Goal: Task Accomplishment & Management: Manage account settings

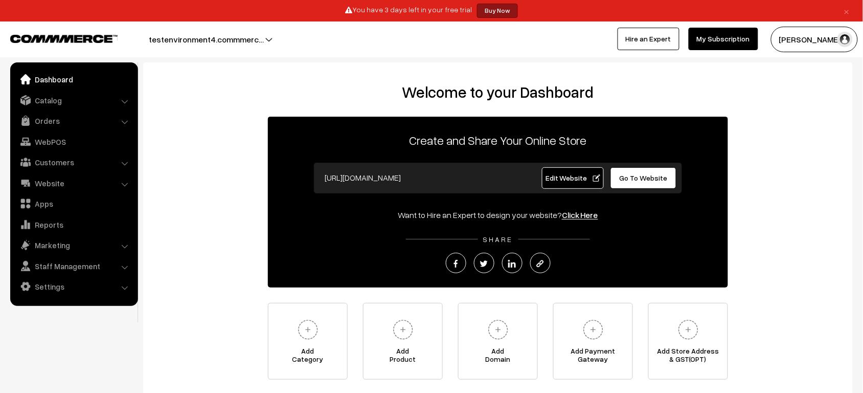
click at [456, 79] on div "Welcome to your Dashboard Create and Share Your Online Store [URL][DOMAIN_NAME]…" at bounding box center [498, 233] width 710 height 343
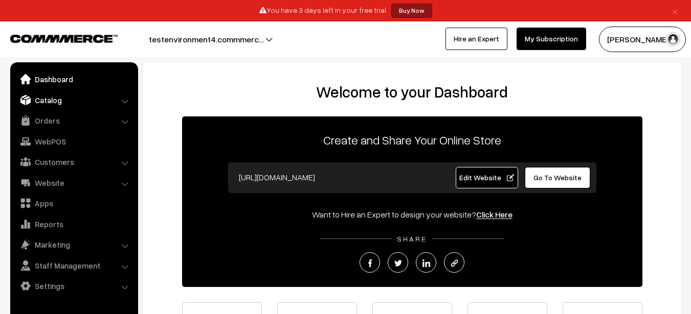
click at [56, 103] on link "Catalog" at bounding box center [74, 100] width 122 height 18
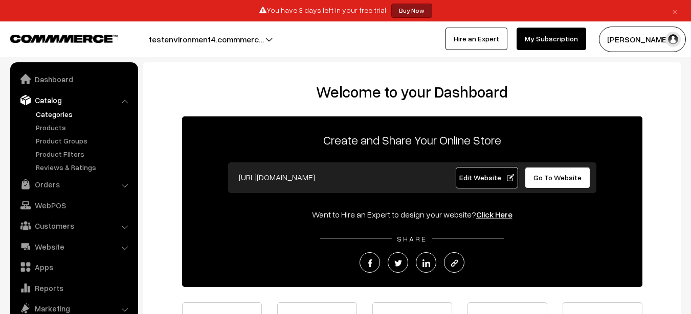
click at [56, 118] on link "Categories" at bounding box center [83, 114] width 101 height 11
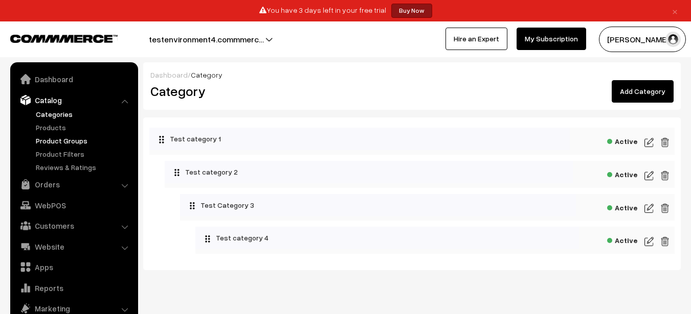
scroll to position [29, 0]
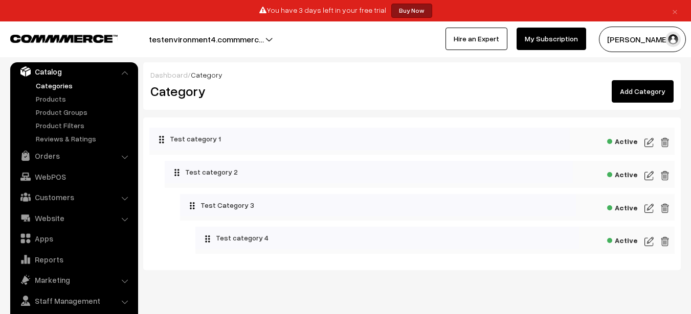
click at [44, 105] on ul "Categories" at bounding box center [74, 112] width 123 height 64
click at [46, 96] on link "Products" at bounding box center [83, 99] width 101 height 11
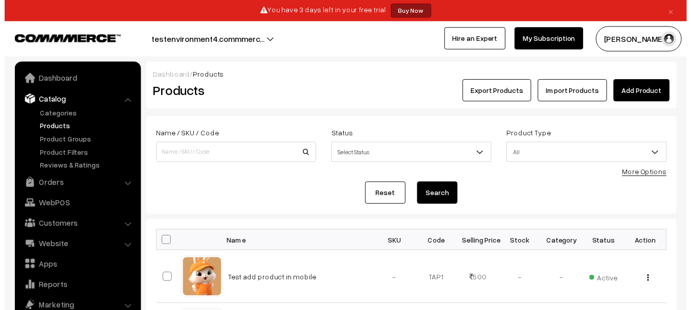
scroll to position [29, 0]
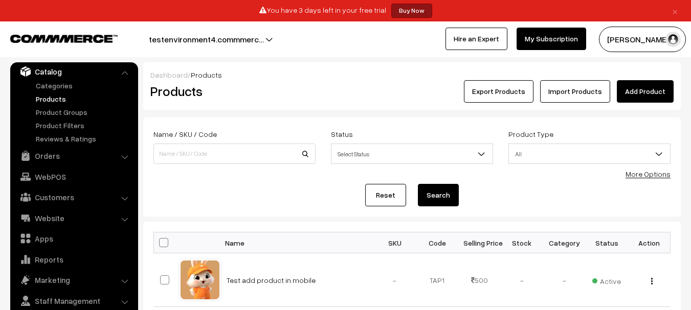
click at [50, 101] on link "Products" at bounding box center [83, 99] width 101 height 11
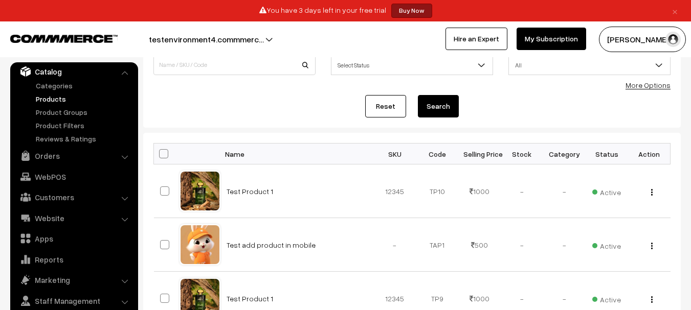
scroll to position [96, 0]
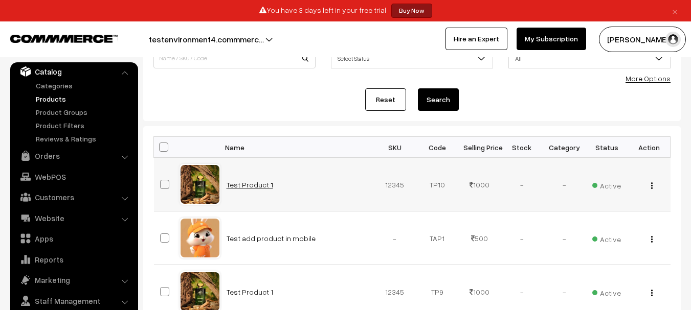
click at [249, 187] on link "Test Product 1" at bounding box center [249, 184] width 47 height 9
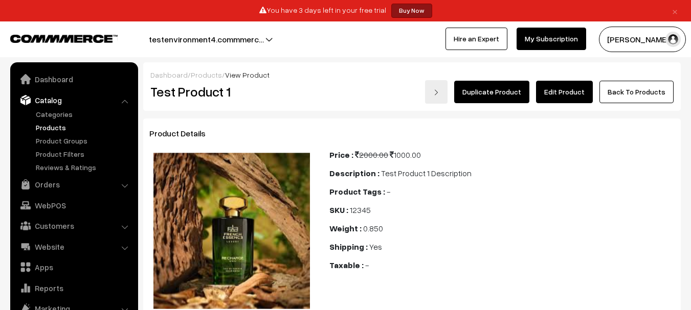
scroll to position [29, 0]
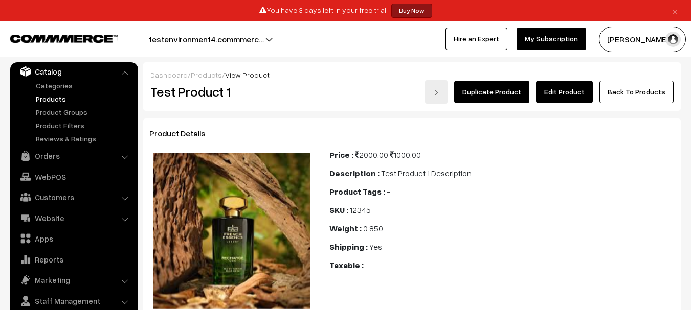
click at [576, 93] on link "Edit Product" at bounding box center [564, 92] width 57 height 22
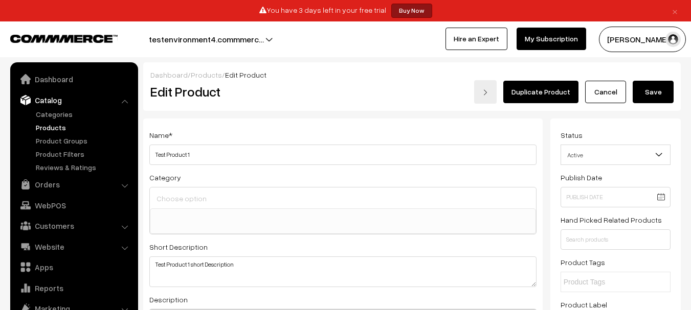
select select
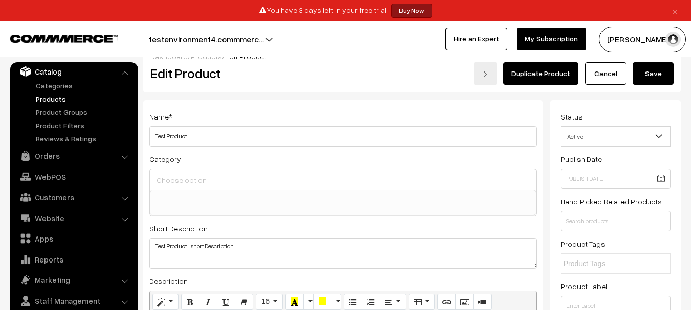
scroll to position [18, 0]
drag, startPoint x: 156, startPoint y: 158, endPoint x: 147, endPoint y: 159, distance: 9.2
click at [147, 159] on div "Name * Test Product 1 Category Test category 1 Test category 1 > Test category …" at bounding box center [342, 292] width 399 height 382
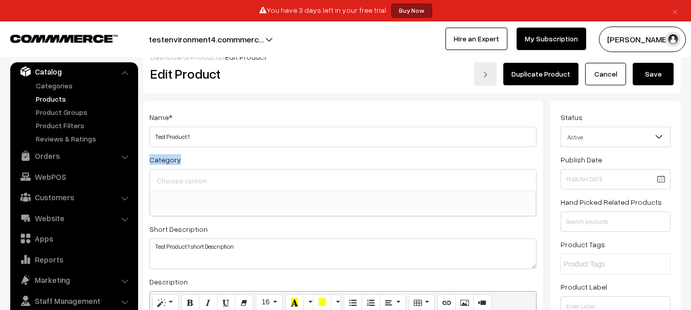
copy div "Category"
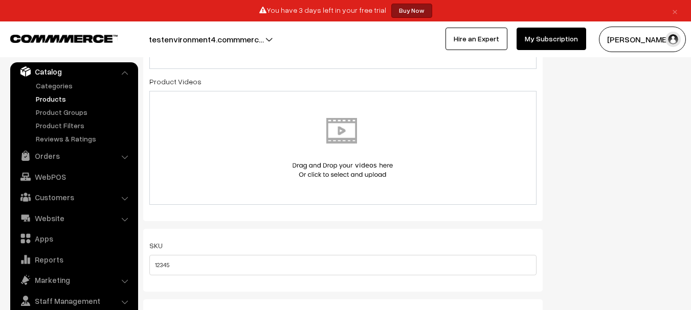
scroll to position [575, 0]
click at [169, 78] on label "Product Videos" at bounding box center [175, 82] width 52 height 11
copy div "Product Videos"
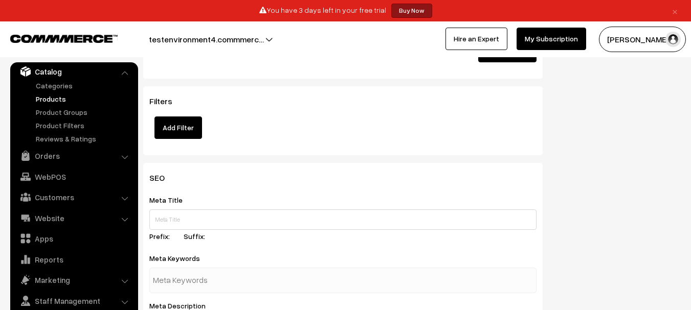
scroll to position [1181, 0]
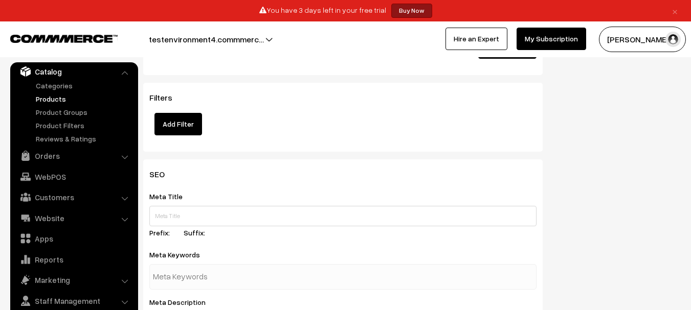
click at [183, 128] on button "Add Filter" at bounding box center [178, 124] width 48 height 22
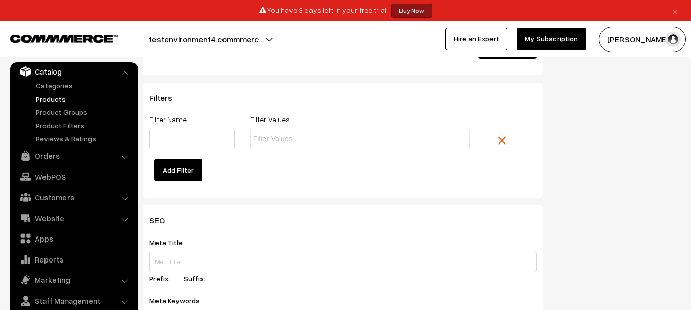
click at [508, 140] on link at bounding box center [510, 141] width 41 height 24
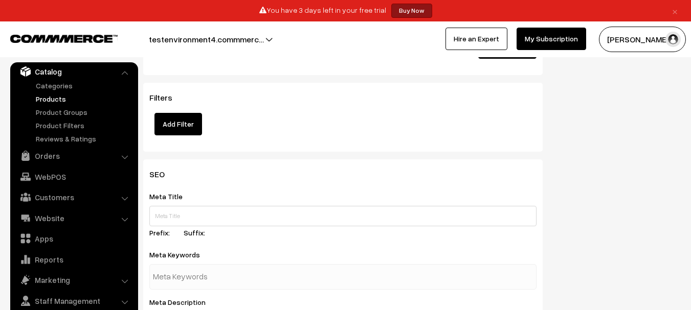
drag, startPoint x: 181, startPoint y: 114, endPoint x: 145, endPoint y: 101, distance: 37.8
click at [145, 101] on div "Filters Add Filter" at bounding box center [342, 117] width 399 height 69
copy span "Filters"
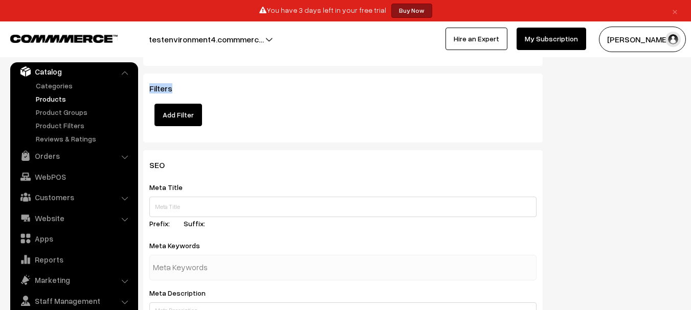
scroll to position [1193, 0]
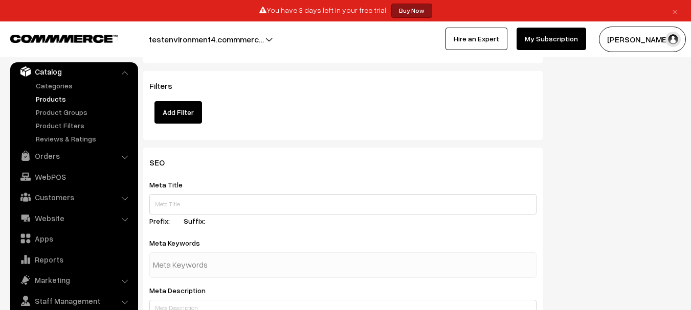
click at [170, 184] on label "Meta Title" at bounding box center [172, 184] width 46 height 11
copy label "Meta Title"
click at [170, 184] on label "Meta Title" at bounding box center [172, 184] width 46 height 11
click at [179, 246] on label "Meta Keywords" at bounding box center [180, 243] width 63 height 11
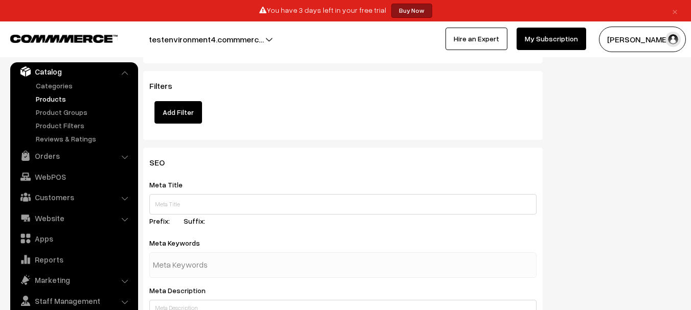
click at [179, 246] on label "Meta Keywords" at bounding box center [180, 243] width 63 height 11
copy div "Meta Keywords"
click at [179, 246] on label "Meta Keywords" at bounding box center [180, 243] width 63 height 11
click at [165, 182] on label "Meta Title" at bounding box center [172, 184] width 46 height 11
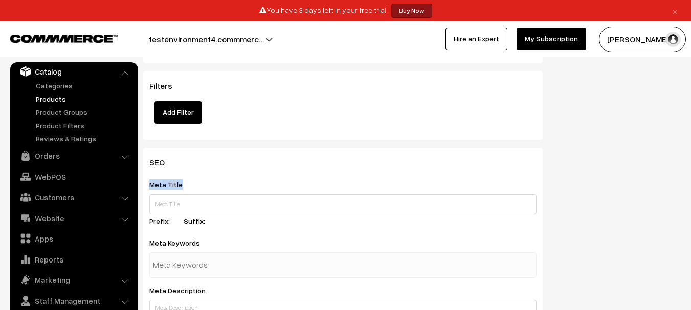
copy label "Meta Title"
click at [165, 182] on label "Meta Title" at bounding box center [172, 184] width 46 height 11
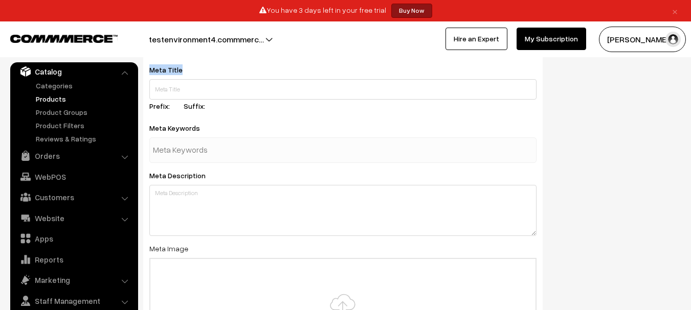
scroll to position [1308, 0]
click at [164, 182] on div "Meta Description" at bounding box center [342, 202] width 387 height 67
copy label "Meta Description"
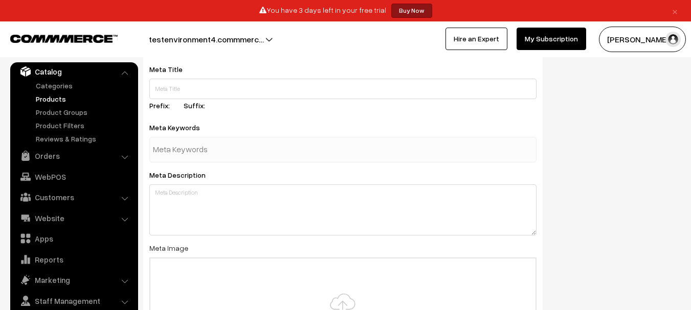
click at [165, 245] on label "Meta Image" at bounding box center [168, 248] width 39 height 11
copy div "Meta Image"
click at [165, 245] on label "Meta Image" at bounding box center [168, 248] width 39 height 11
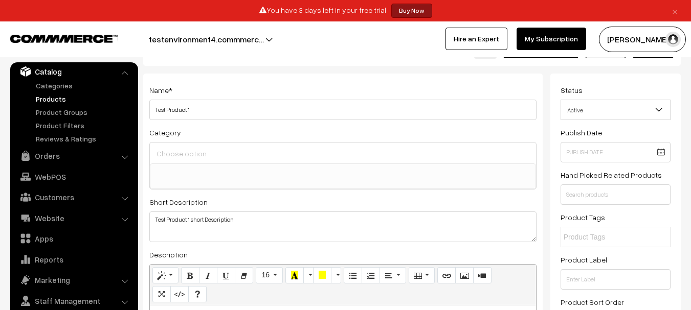
scroll to position [53, 0]
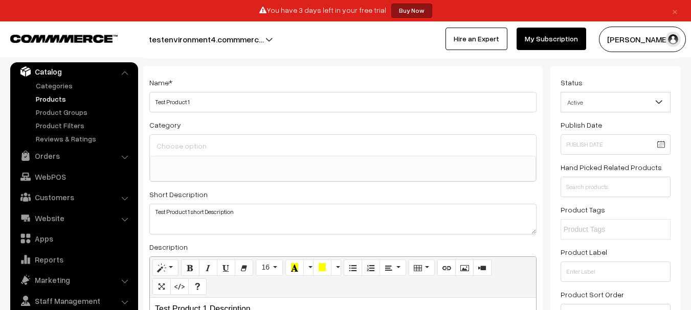
click at [574, 128] on label "Publish Date" at bounding box center [580, 125] width 41 height 11
copy label "Publish Date"
click at [583, 165] on label "Hand Picked Related Products" at bounding box center [610, 167] width 101 height 11
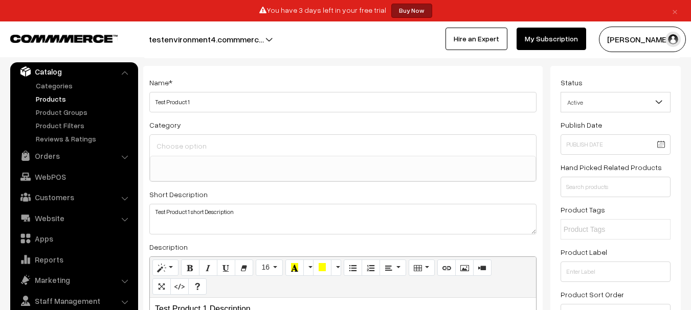
click at [583, 165] on label "Hand Picked Related Products" at bounding box center [610, 167] width 101 height 11
copy label "Hand Picked Related Products"
click at [583, 165] on label "Hand Picked Related Products" at bounding box center [610, 167] width 101 height 11
click at [592, 213] on label "Product Tags" at bounding box center [582, 210] width 44 height 11
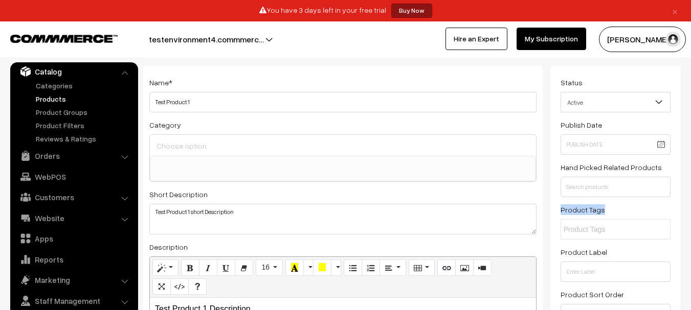
click at [592, 213] on label "Product Tags" at bounding box center [582, 210] width 44 height 11
click at [587, 249] on label "Product Label" at bounding box center [583, 252] width 47 height 11
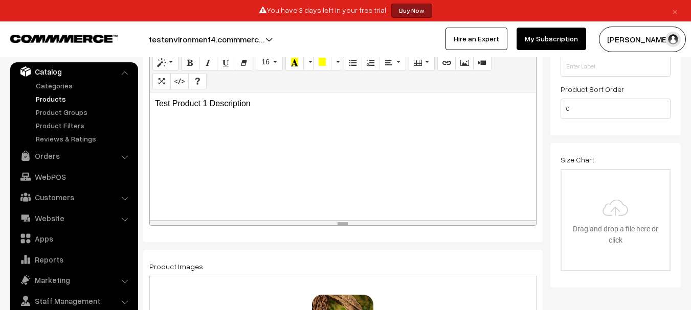
scroll to position [263, 0]
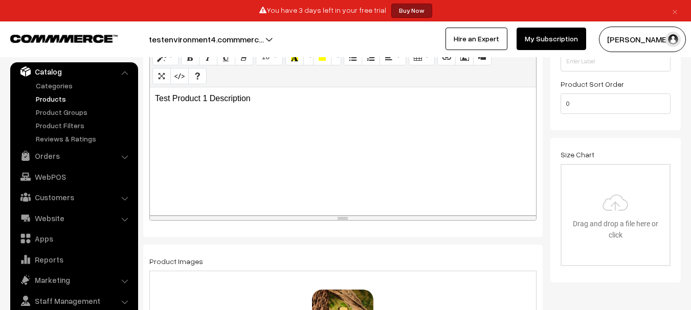
click at [576, 155] on label "Size Chart" at bounding box center [577, 154] width 34 height 11
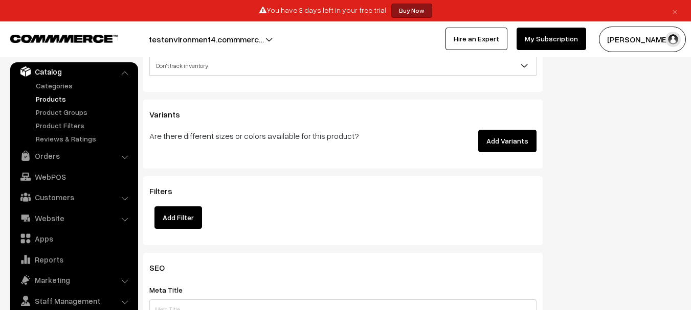
scroll to position [1096, 0]
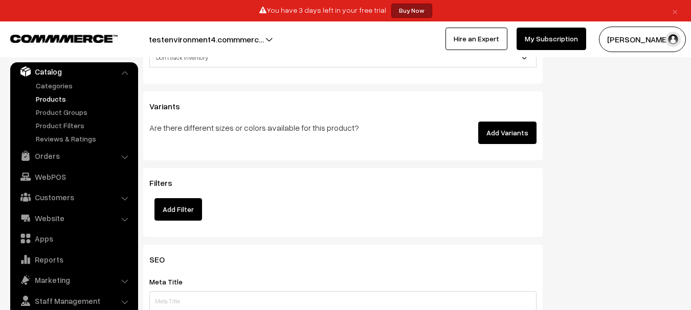
click at [167, 218] on button "Add Filter" at bounding box center [178, 209] width 48 height 22
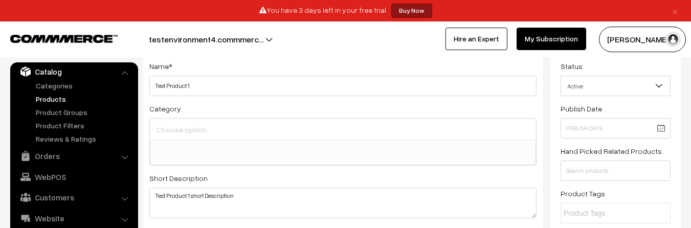
scroll to position [79, 0]
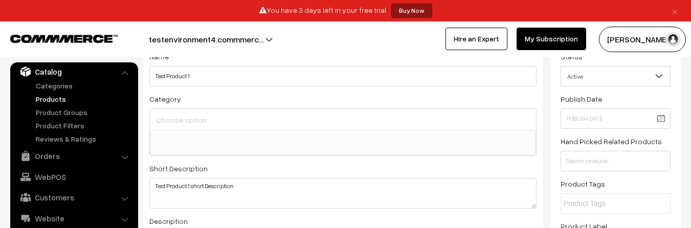
click at [11, 228] on ul "Dashboard Catalog" at bounding box center [74, 153] width 128 height 182
click at [210, 137] on ul at bounding box center [342, 136] width 385 height 13
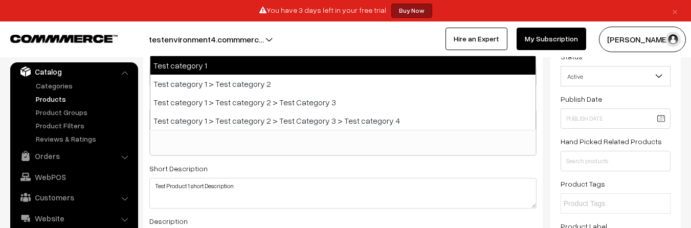
click at [235, 144] on span at bounding box center [343, 143] width 386 height 26
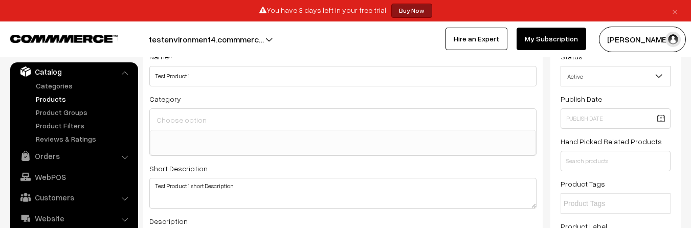
drag, startPoint x: 235, startPoint y: 140, endPoint x: 187, endPoint y: 148, distance: 48.7
click at [187, 148] on span at bounding box center [343, 143] width 386 height 26
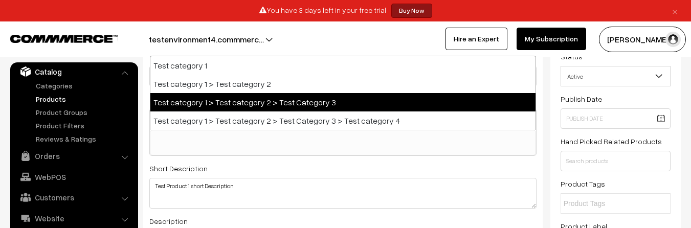
click at [143, 106] on div "Name * Test Product 1 Category Test category 1 Test category 1 > Test category …" at bounding box center [342, 231] width 399 height 382
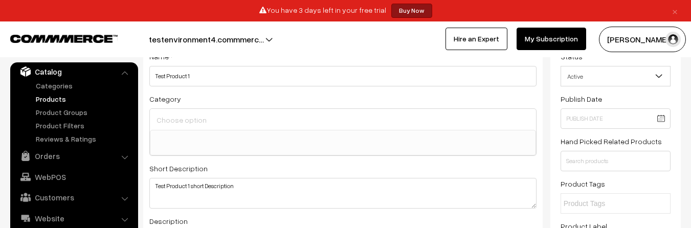
click at [165, 99] on label "Category" at bounding box center [165, 99] width 32 height 11
click at [205, 139] on ul at bounding box center [342, 136] width 385 height 13
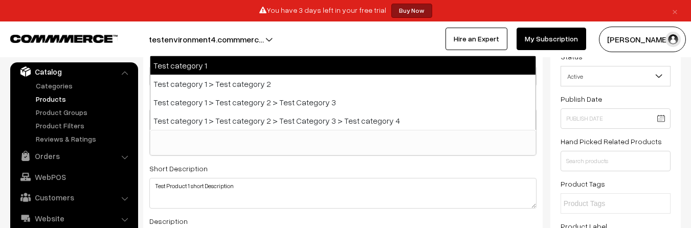
paste input "Test Product 1"
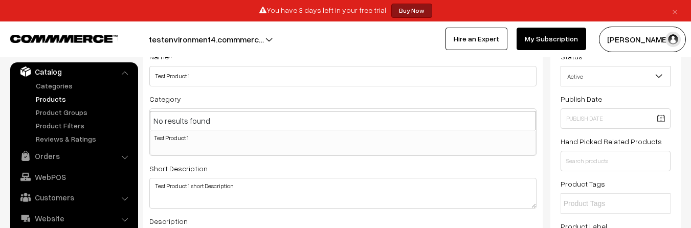
type input "Test Product 1"
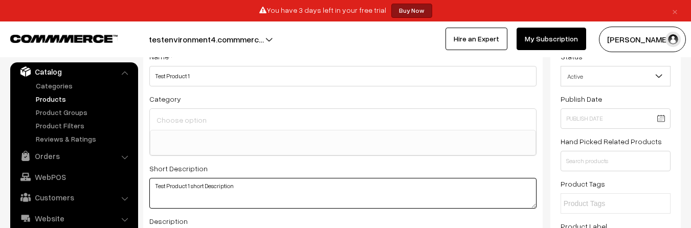
click at [295, 179] on textarea "Test Product 1 short Description" at bounding box center [342, 193] width 387 height 31
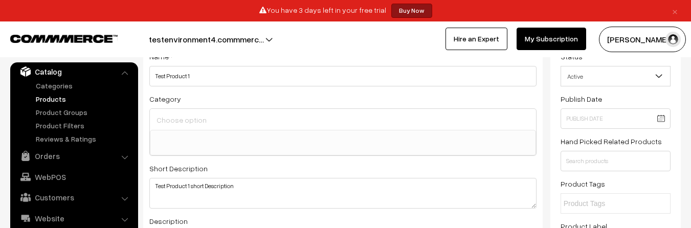
click at [252, 133] on ul at bounding box center [342, 136] width 385 height 13
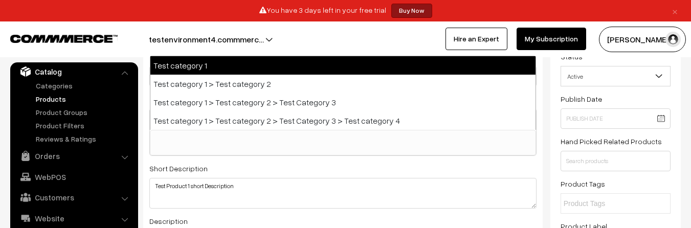
paste input "Test Product 1"
type input "Test category 1"
click at [266, 174] on div "Short Description Test Product 1 short Description" at bounding box center [342, 185] width 387 height 47
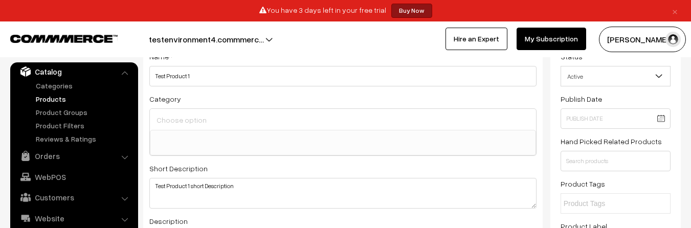
click at [238, 139] on ul at bounding box center [342, 136] width 385 height 13
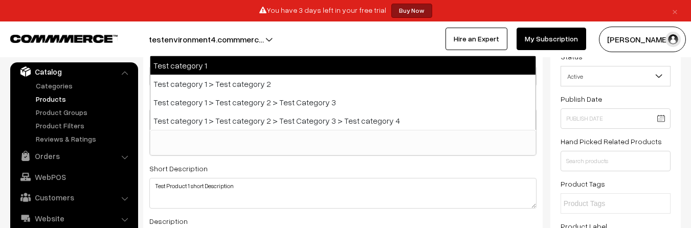
paste input "Test category 1"
type input "Test category 1"
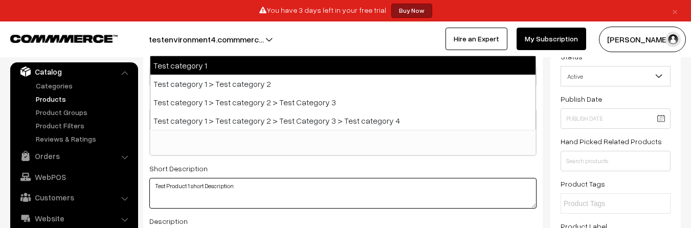
click at [259, 181] on textarea "Test Product 1 short Description" at bounding box center [342, 193] width 387 height 31
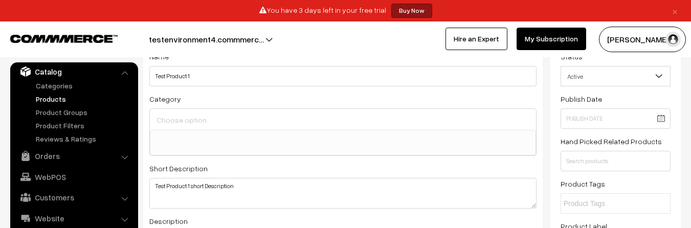
click at [240, 137] on ul at bounding box center [342, 136] width 385 height 13
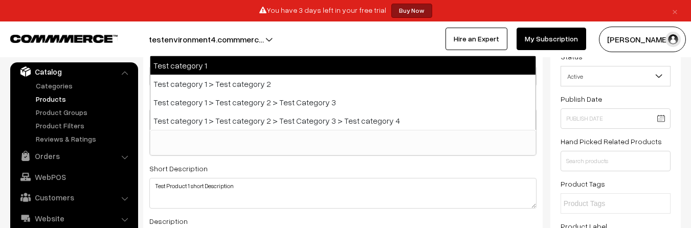
paste input "Test category 1"
type input "Test category 1"
select select "1"
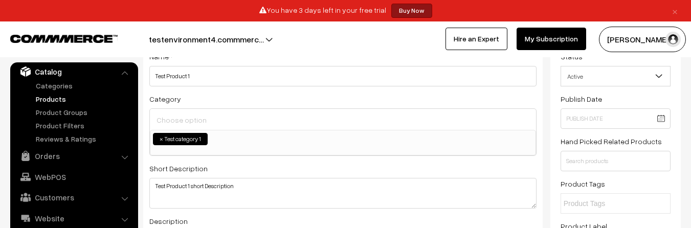
select select
type input "Test category 1"
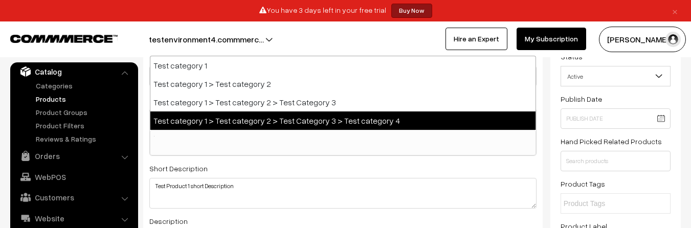
click at [190, 151] on span "Test category 1" at bounding box center [343, 143] width 386 height 26
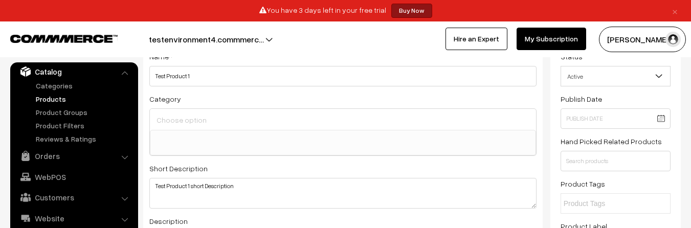
click at [244, 141] on ul at bounding box center [342, 136] width 385 height 13
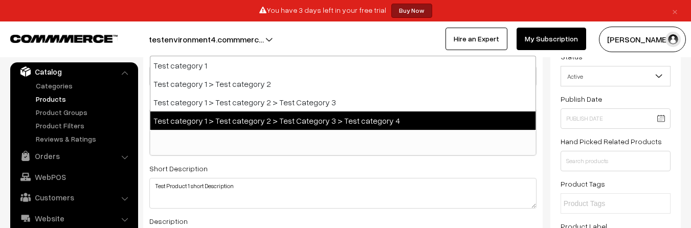
click at [233, 148] on span at bounding box center [343, 143] width 386 height 26
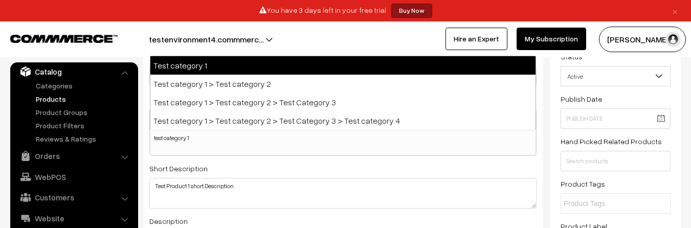
type input "test category 1"
select select "1"
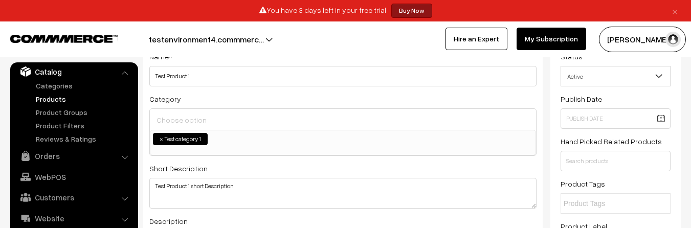
click at [191, 139] on li "× Test category 1" at bounding box center [180, 139] width 55 height 12
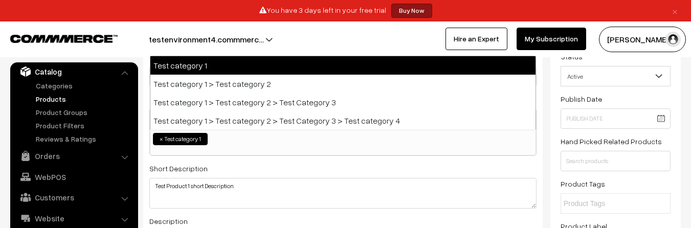
click at [191, 139] on li "× Test category 1" at bounding box center [180, 139] width 55 height 12
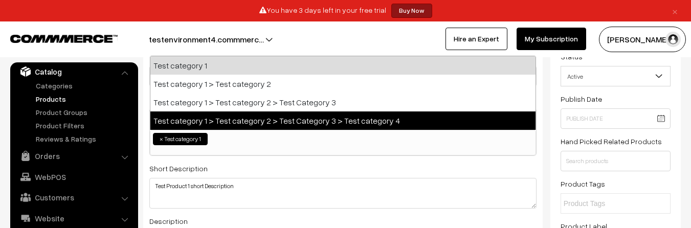
click at [160, 141] on span "×" at bounding box center [162, 138] width 4 height 9
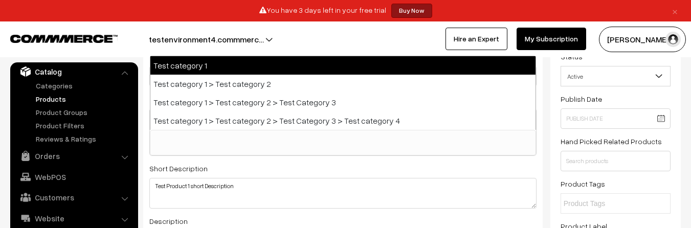
click at [214, 142] on ul at bounding box center [342, 136] width 385 height 13
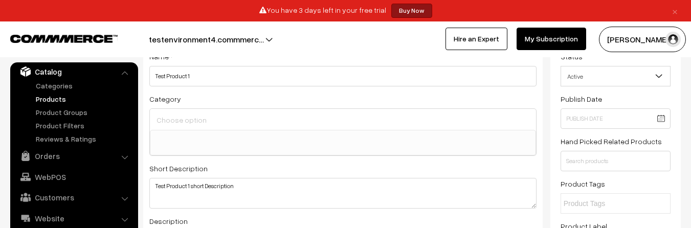
click at [206, 142] on ul at bounding box center [342, 136] width 385 height 13
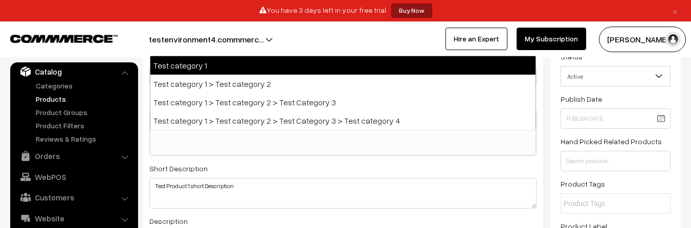
select select "1"
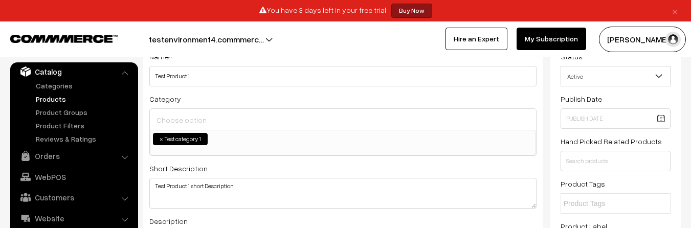
drag, startPoint x: 196, startPoint y: 70, endPoint x: 158, endPoint y: 138, distance: 77.4
click at [158, 138] on li "× Test category 1" at bounding box center [180, 139] width 55 height 12
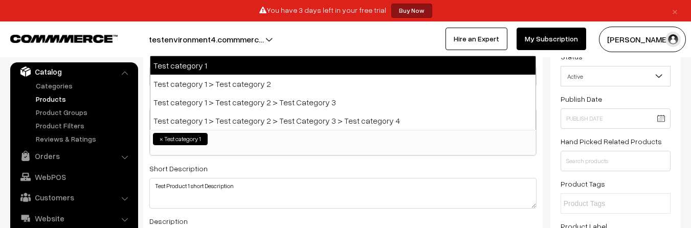
click at [162, 138] on span "×" at bounding box center [162, 138] width 4 height 9
select select
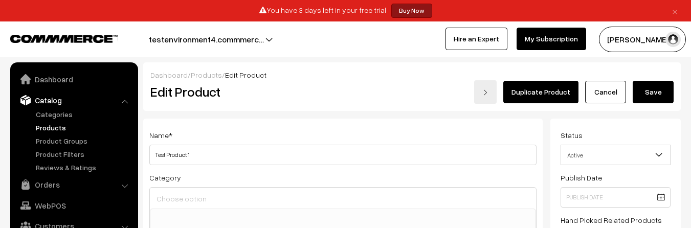
select select
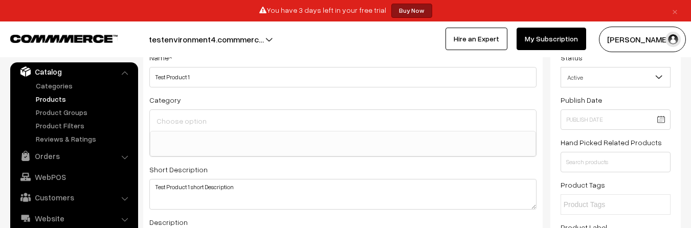
scroll to position [92, 0]
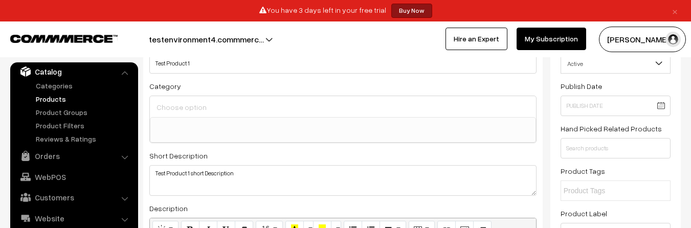
click at [225, 133] on span at bounding box center [343, 130] width 386 height 26
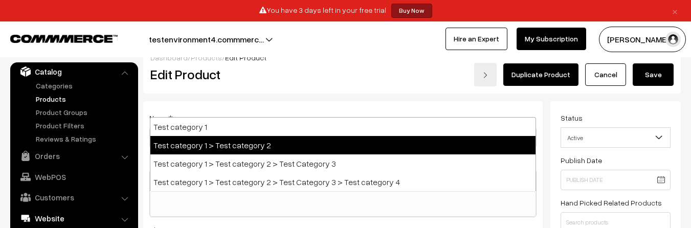
scroll to position [16, 0]
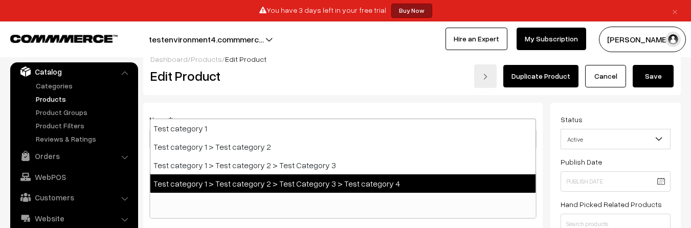
click at [242, 210] on span at bounding box center [343, 206] width 386 height 26
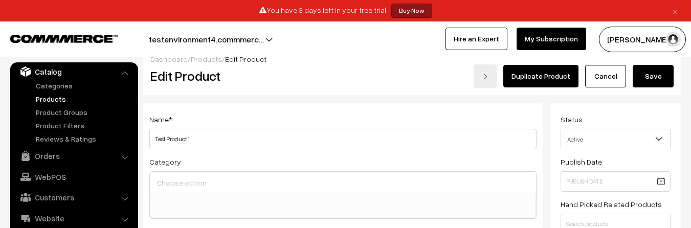
click at [239, 202] on ul at bounding box center [342, 199] width 385 height 13
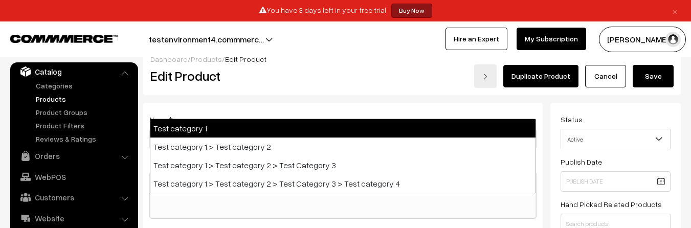
click at [238, 202] on ul at bounding box center [342, 199] width 385 height 13
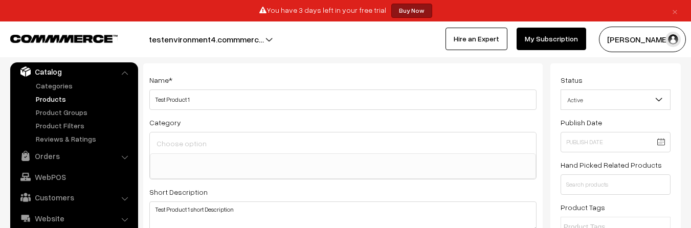
scroll to position [60, 0]
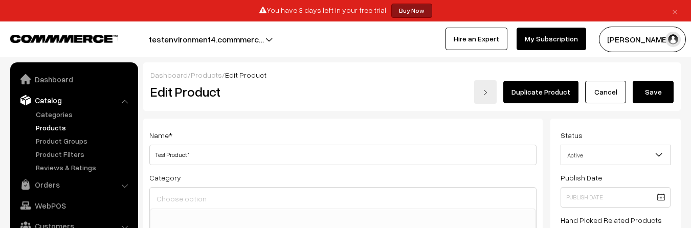
select select
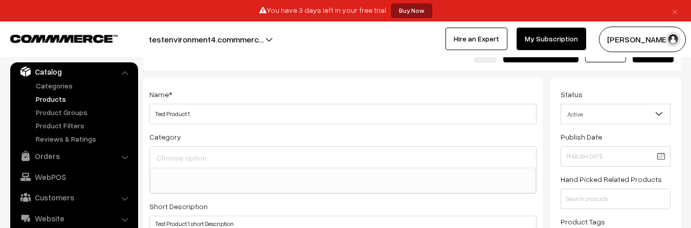
scroll to position [42, 0]
click at [200, 177] on ul at bounding box center [342, 173] width 385 height 13
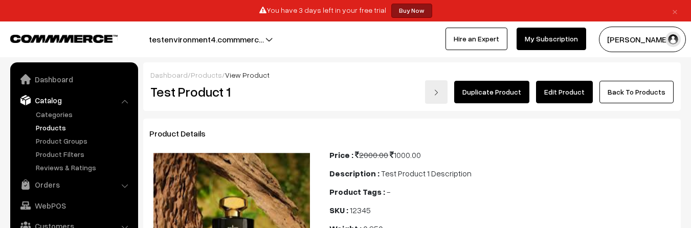
scroll to position [29, 0]
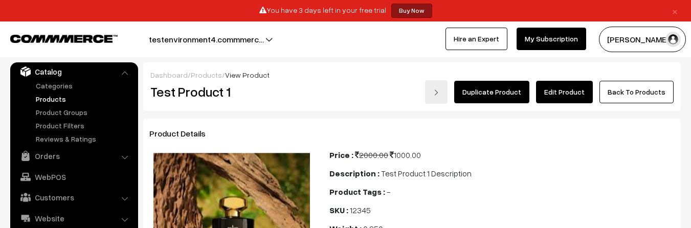
click at [200, 77] on link "Products" at bounding box center [206, 75] width 31 height 9
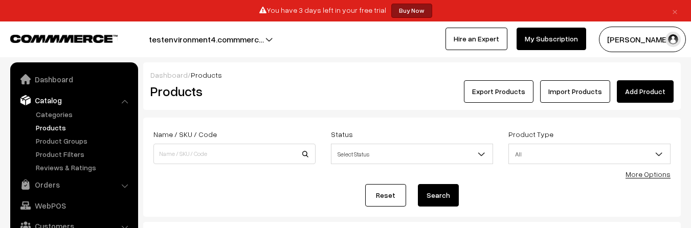
click at [632, 98] on link "Add Product" at bounding box center [645, 91] width 57 height 22
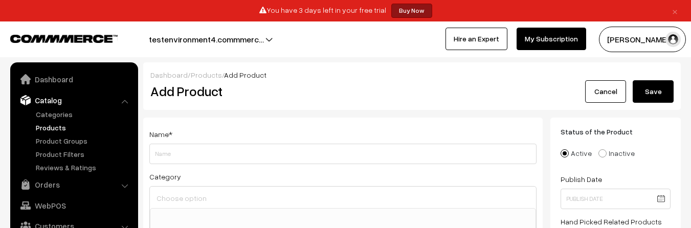
select select
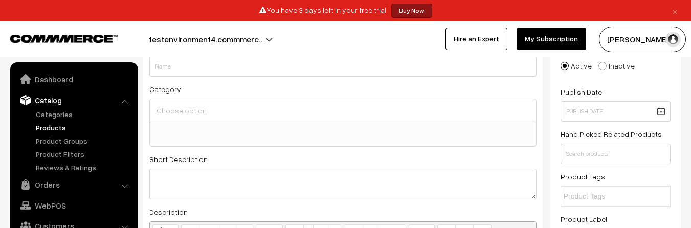
scroll to position [29, 0]
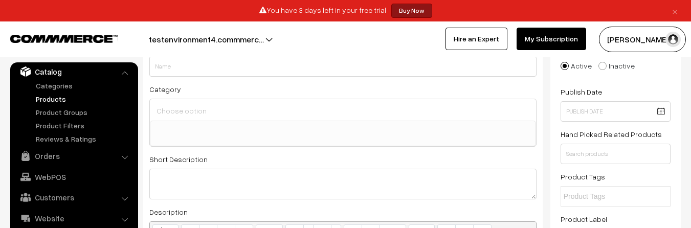
click at [217, 129] on ul at bounding box center [342, 127] width 385 height 13
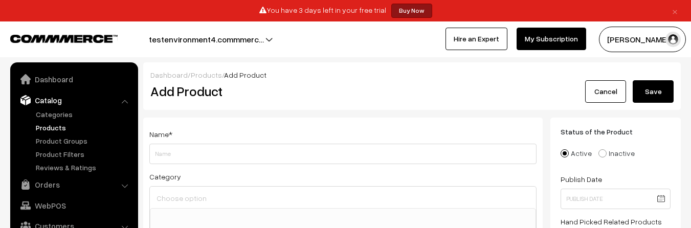
select select
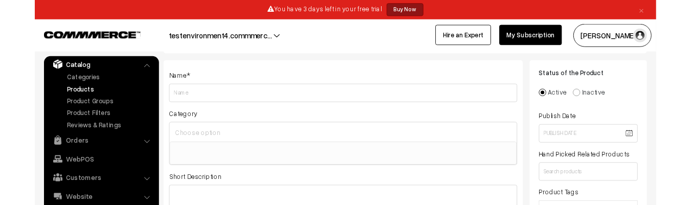
scroll to position [52, 0]
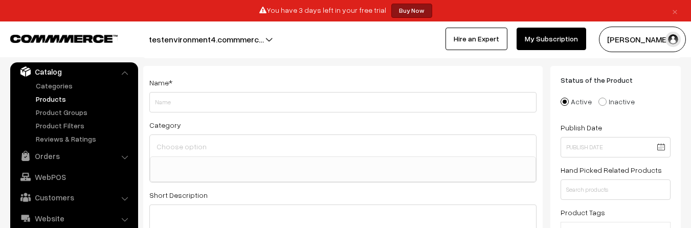
click at [266, 169] on ul at bounding box center [342, 163] width 385 height 13
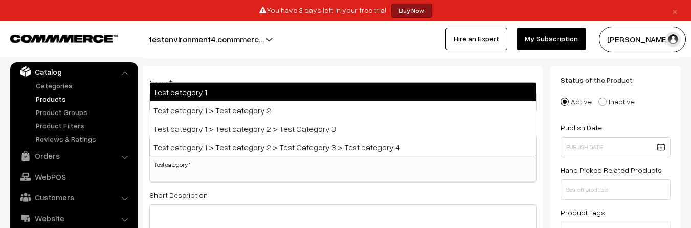
type input "Test category 1"
click at [266, 169] on ul "Test category 1" at bounding box center [342, 163] width 385 height 13
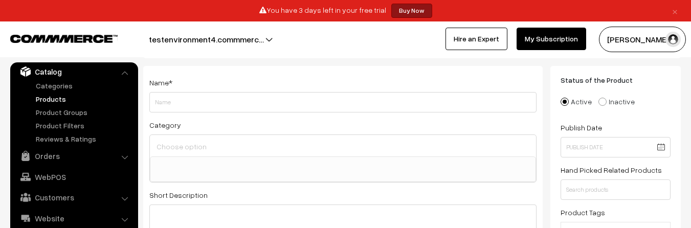
click at [265, 169] on ul at bounding box center [342, 163] width 385 height 13
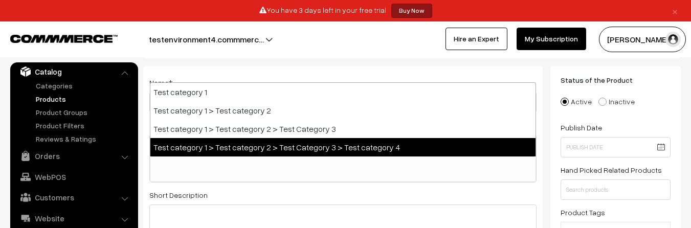
click at [263, 171] on span at bounding box center [343, 169] width 386 height 26
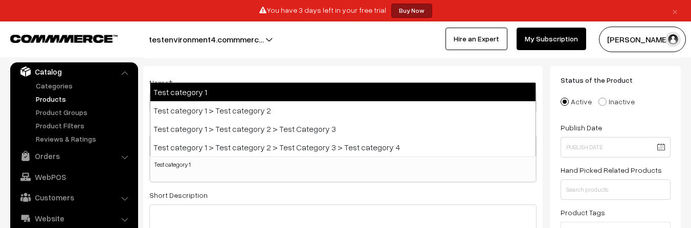
type input "Test category 1"
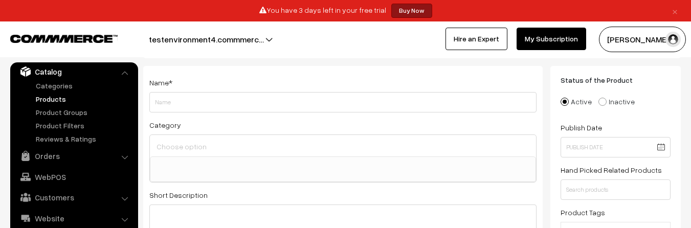
click at [236, 163] on ul at bounding box center [342, 163] width 385 height 13
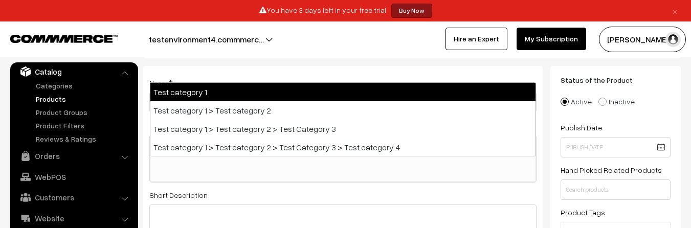
paste input "Test category 1"
type input "Test category 1"
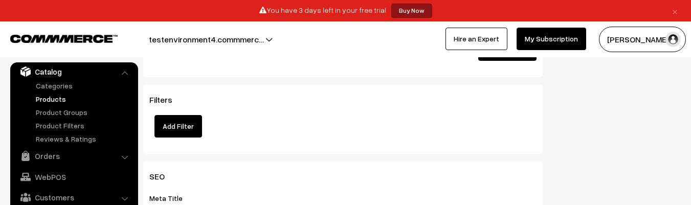
scroll to position [1156, 0]
click at [184, 127] on button "Add Filter" at bounding box center [178, 125] width 48 height 22
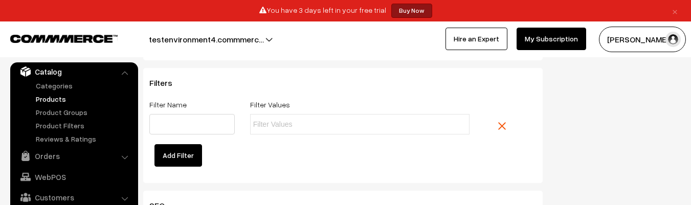
scroll to position [1168, 0]
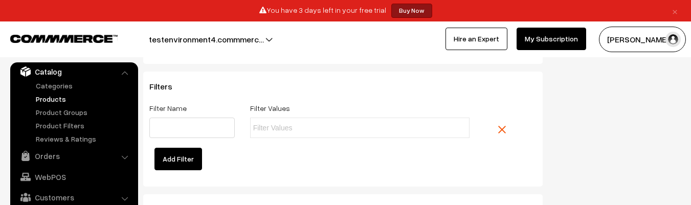
click at [156, 107] on label "Filter Name" at bounding box center [167, 108] width 37 height 11
copy label "Filter Name"
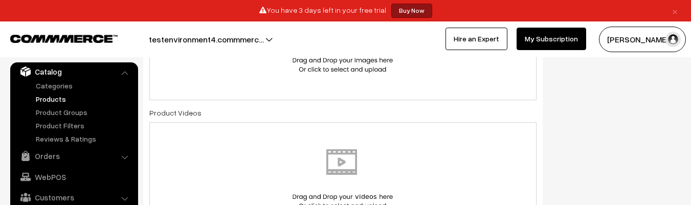
scroll to position [568, 0]
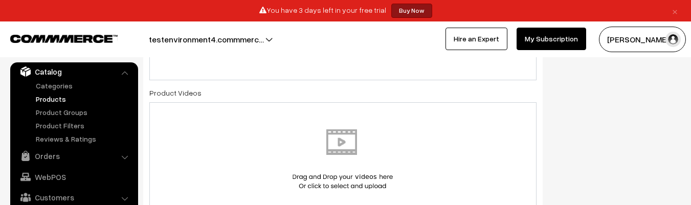
click at [331, 135] on img at bounding box center [342, 159] width 105 height 60
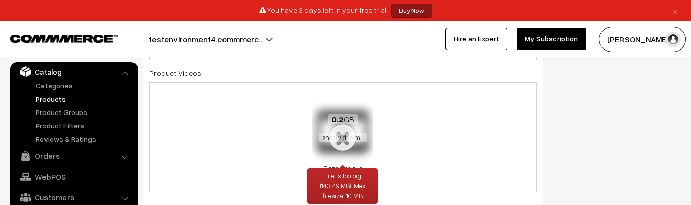
scroll to position [592, 0]
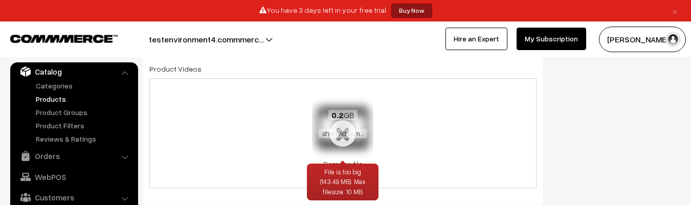
click at [349, 161] on link "Remove file" at bounding box center [342, 163] width 61 height 11
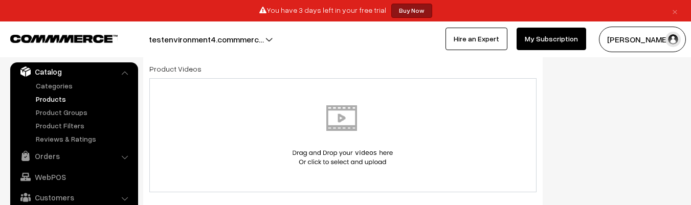
click at [383, 148] on img at bounding box center [342, 135] width 105 height 60
click at [30, 96] on ul "Categories" at bounding box center [74, 112] width 123 height 64
click at [48, 101] on link "Products" at bounding box center [83, 99] width 101 height 11
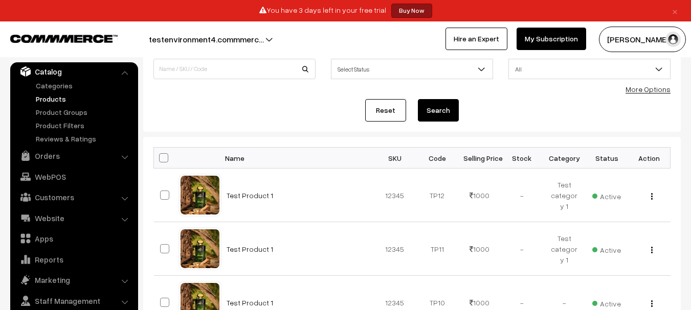
scroll to position [99, 0]
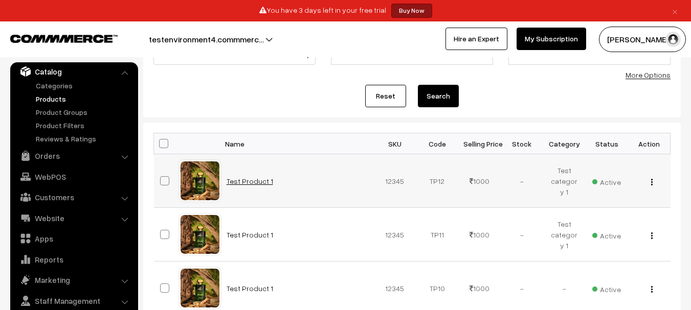
click at [246, 178] on link "Test Product 1" at bounding box center [249, 181] width 47 height 9
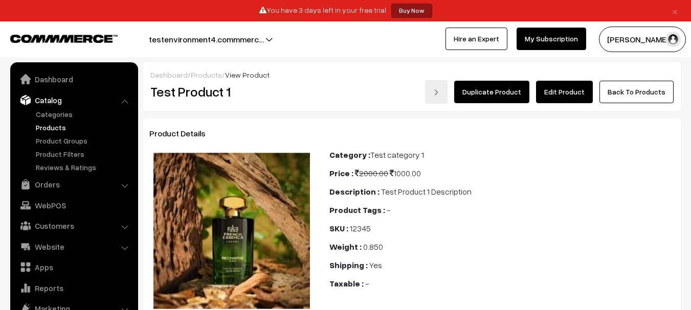
scroll to position [29, 0]
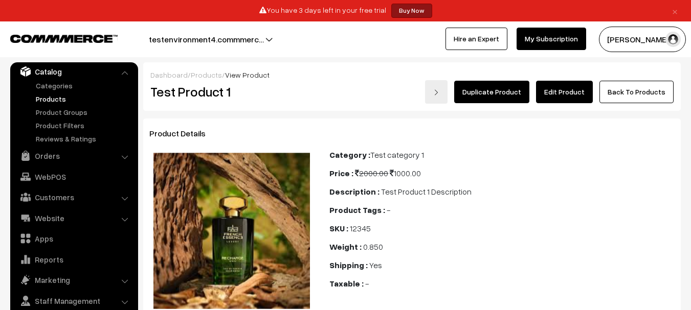
click at [563, 83] on link "Edit Product" at bounding box center [564, 92] width 57 height 22
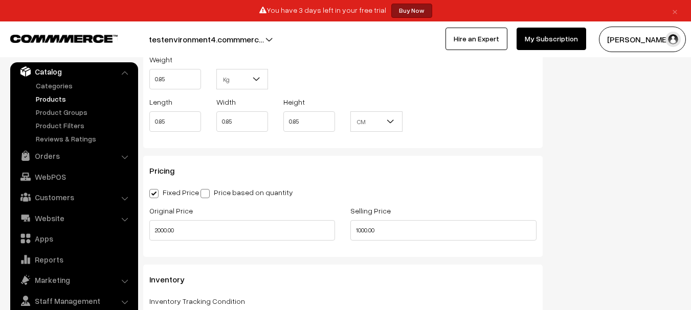
scroll to position [835, 0]
